Goal: Transaction & Acquisition: Download file/media

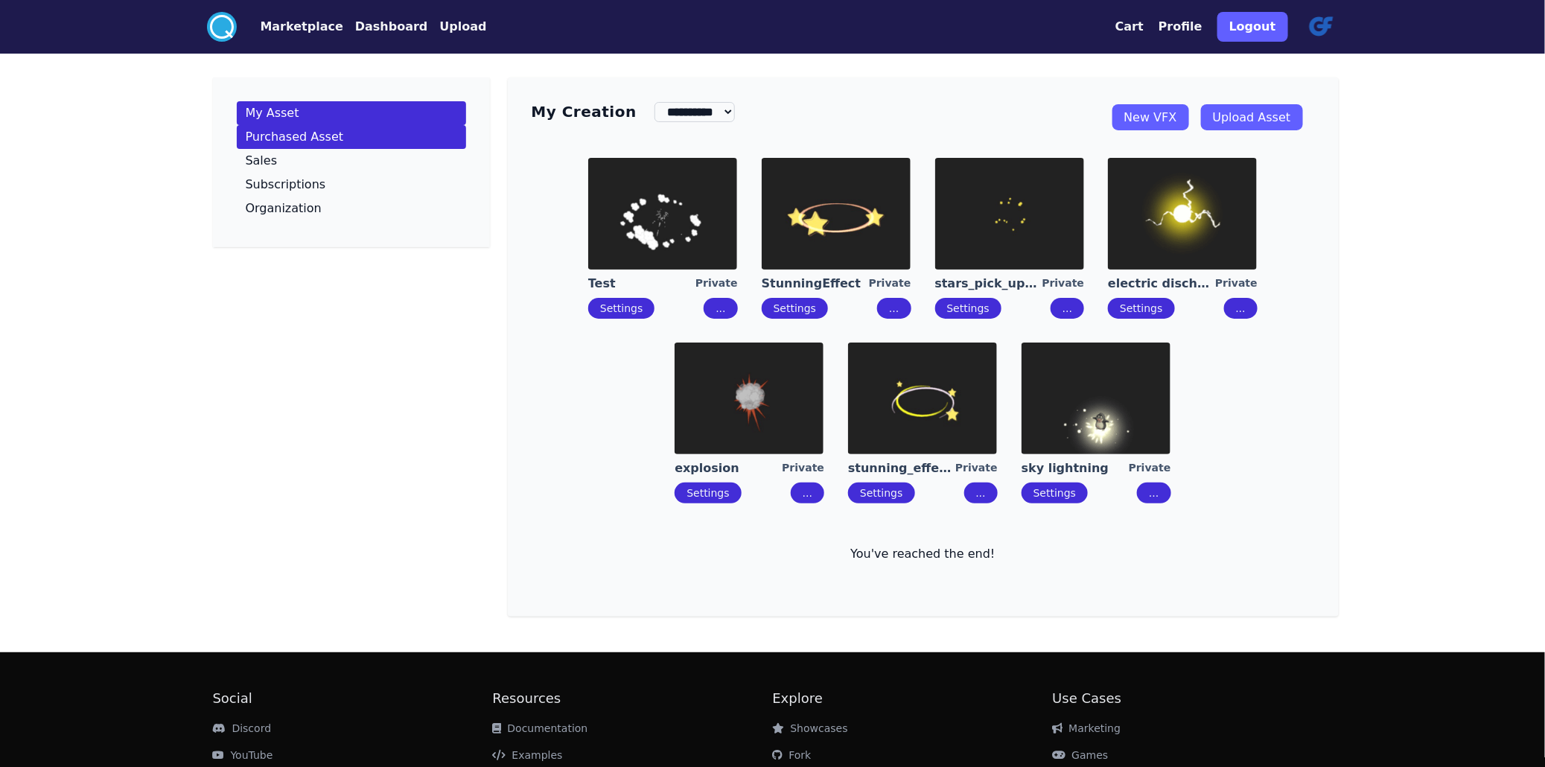
click at [246, 143] on p "Purchased Asset" at bounding box center [295, 137] width 98 height 12
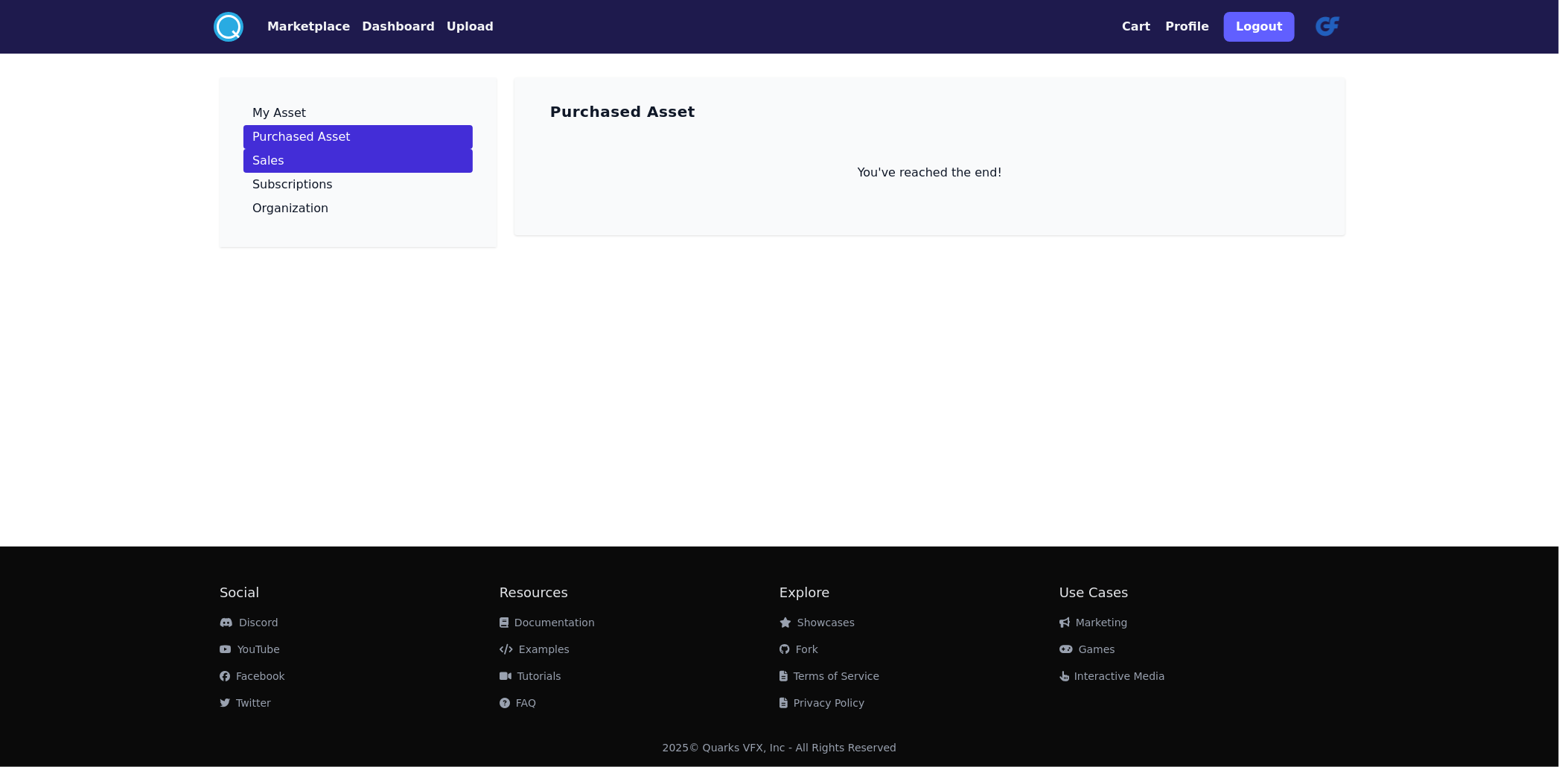
click at [243, 173] on link "Sales" at bounding box center [357, 161] width 229 height 24
click at [267, 25] on button "Marketplace" at bounding box center [308, 27] width 83 height 18
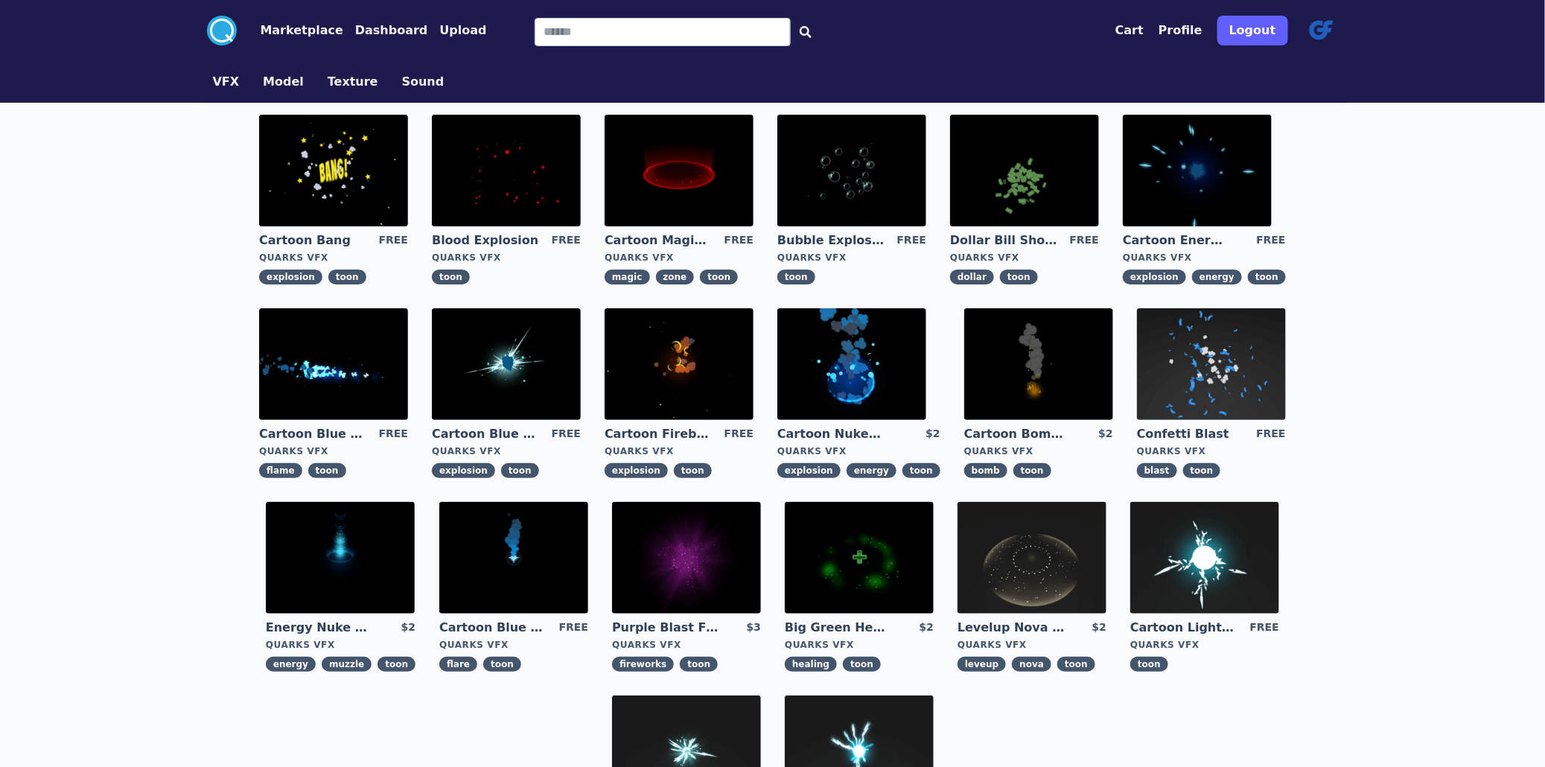
click at [432, 404] on img at bounding box center [506, 364] width 149 height 112
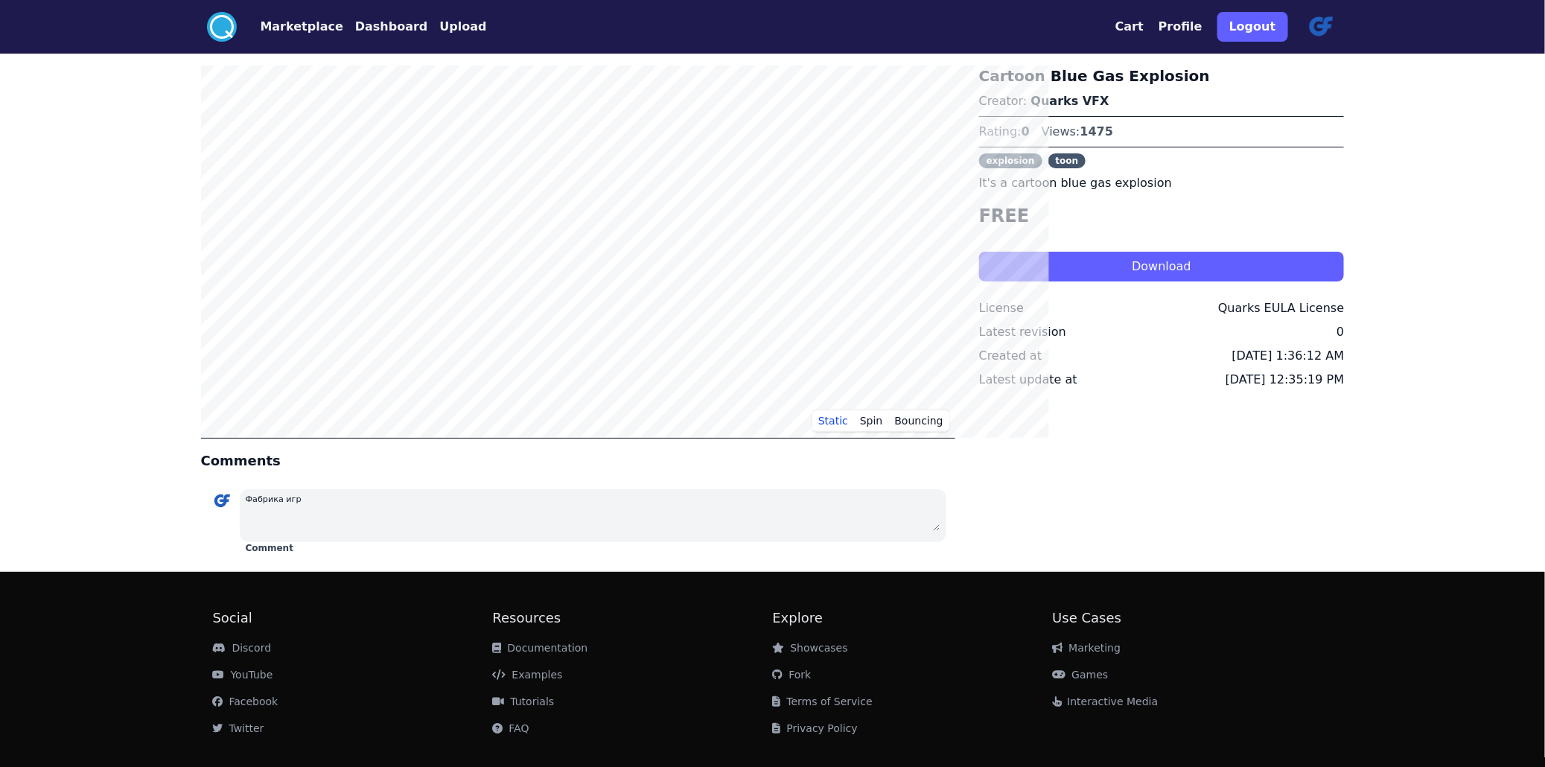
click at [1075, 281] on button "Download" at bounding box center [1161, 267] width 365 height 30
